Goal: Book appointment/travel/reservation

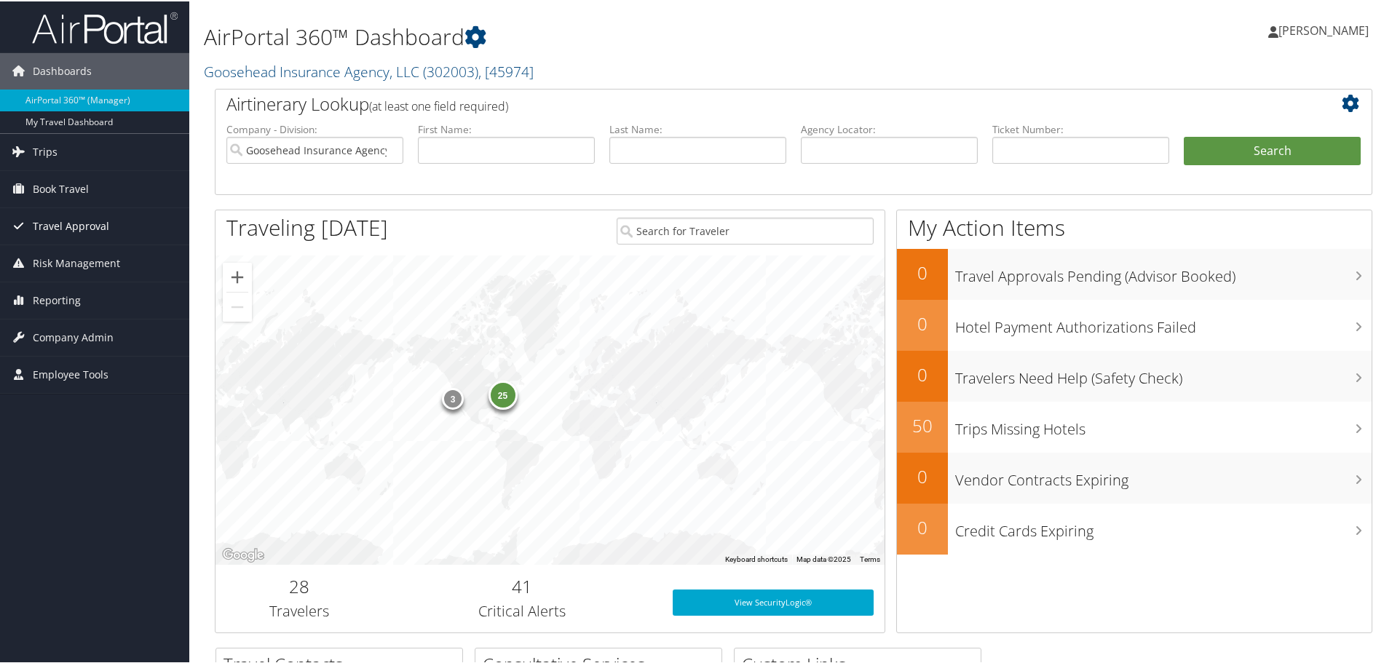
click at [143, 221] on link "Travel Approval" at bounding box center [94, 225] width 189 height 36
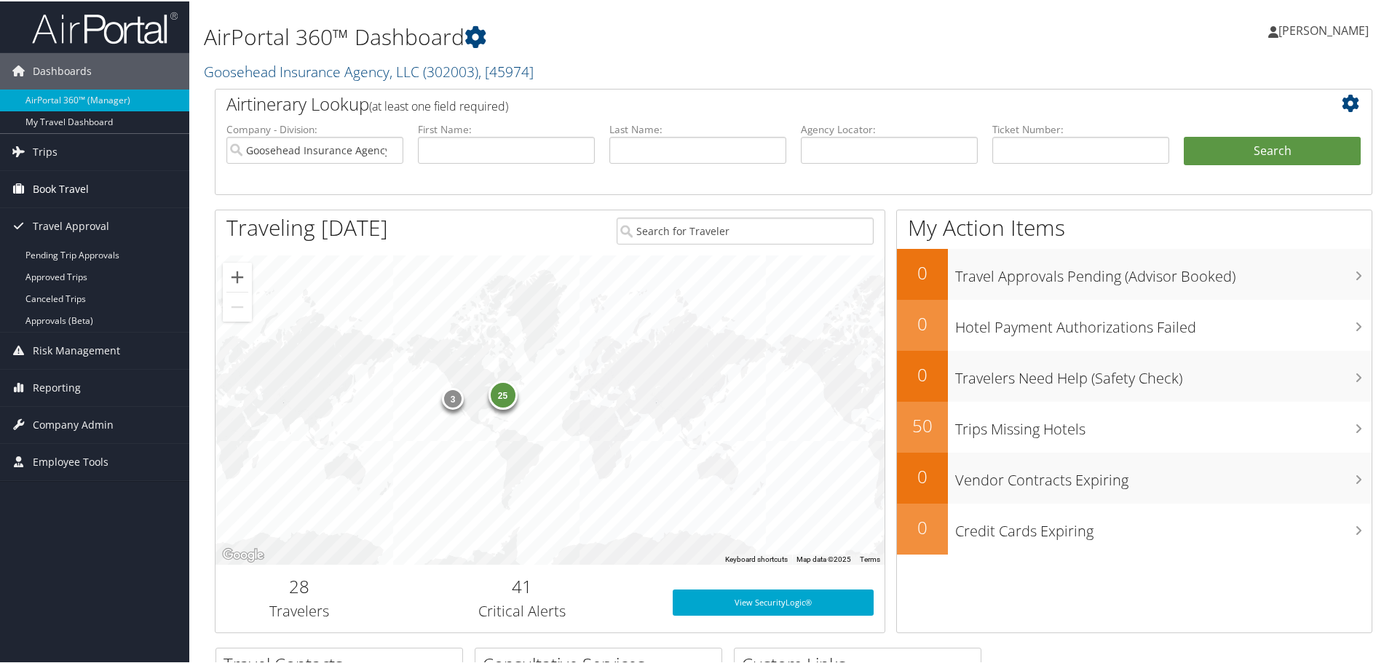
click at [127, 203] on link "Book Travel" at bounding box center [94, 188] width 189 height 36
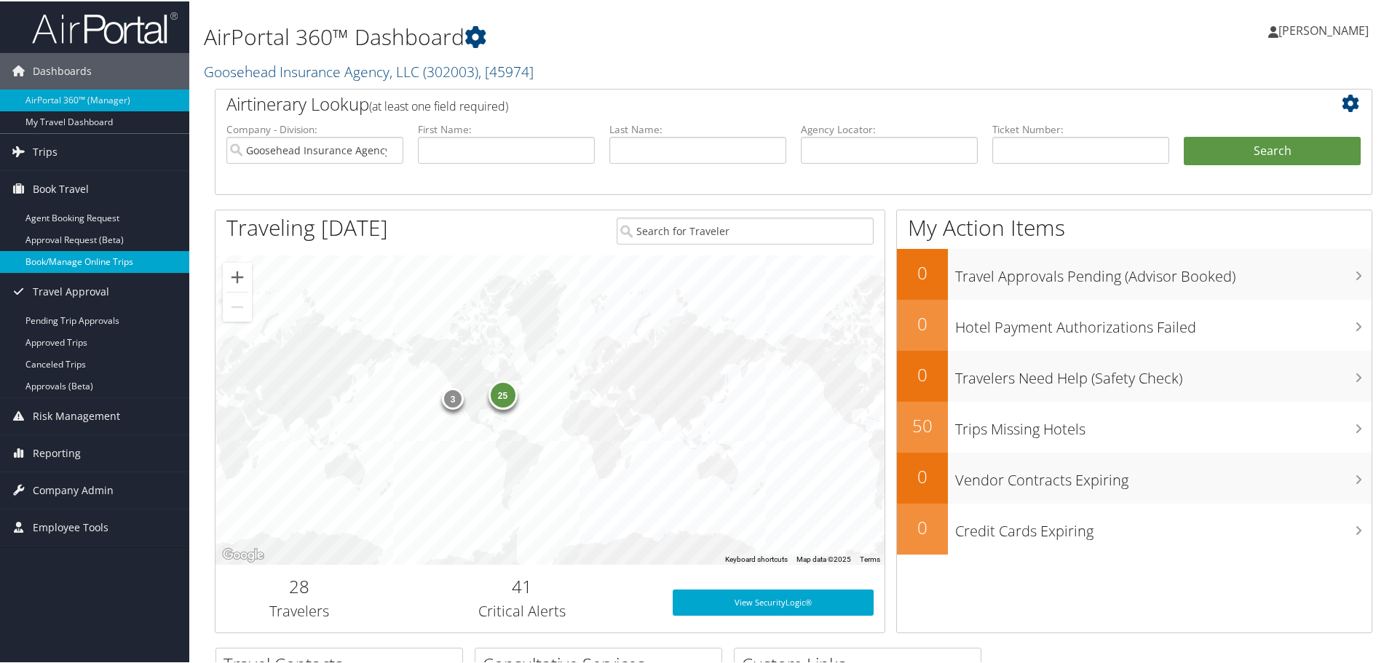
click at [108, 264] on link "Book/Manage Online Trips" at bounding box center [94, 261] width 189 height 22
